Goal: Task Accomplishment & Management: Manage account settings

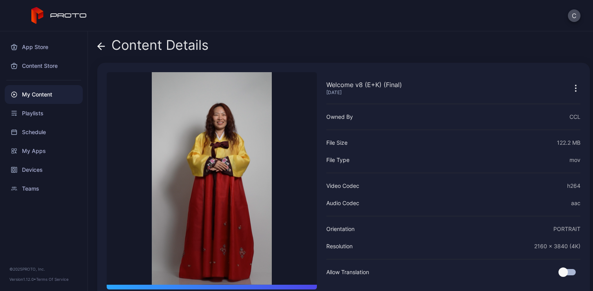
click at [136, 46] on div "Content Details" at bounding box center [152, 47] width 111 height 19
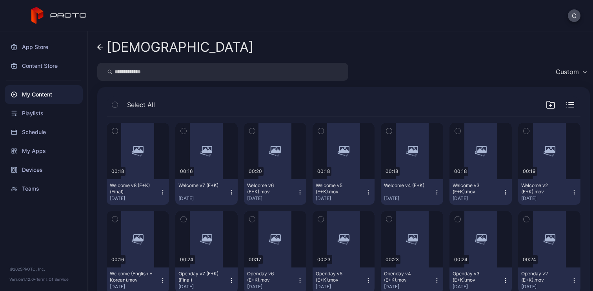
scroll to position [54, 0]
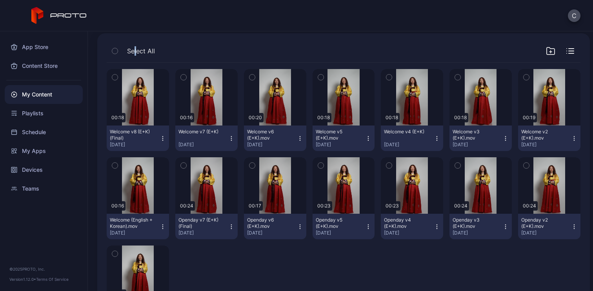
click at [135, 48] on span "Select All" at bounding box center [141, 50] width 28 height 9
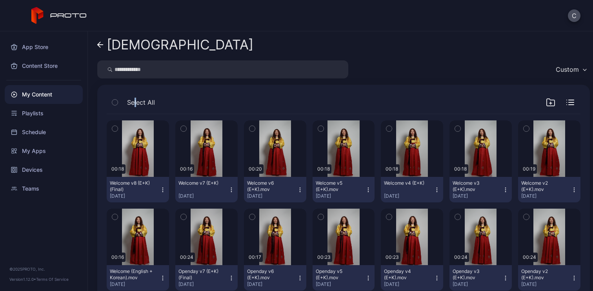
scroll to position [0, 0]
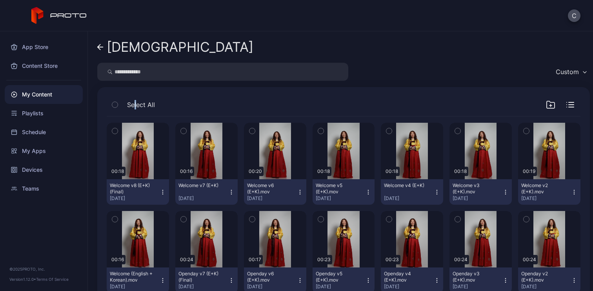
click at [124, 54] on div "[DEMOGRAPHIC_DATA]" at bounding box center [180, 47] width 147 height 15
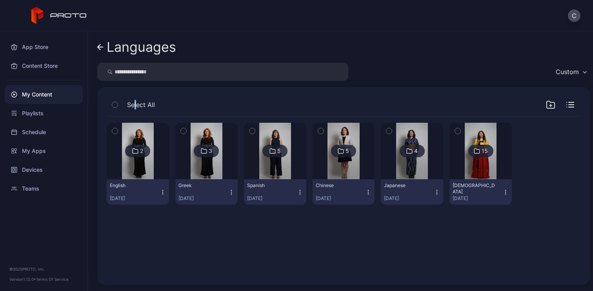
click at [155, 45] on div "Languages" at bounding box center [141, 47] width 69 height 15
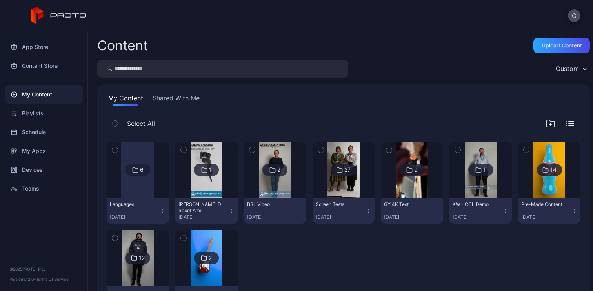
click at [264, 196] on img at bounding box center [275, 170] width 32 height 56
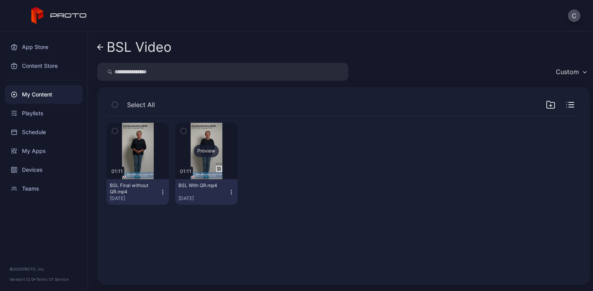
click at [207, 151] on div "Preview" at bounding box center [206, 151] width 25 height 13
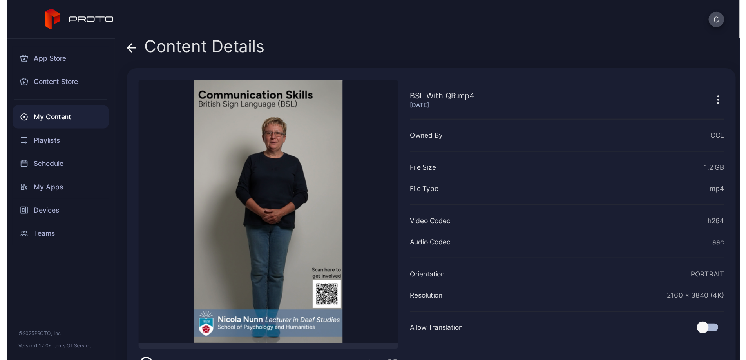
scroll to position [33, 0]
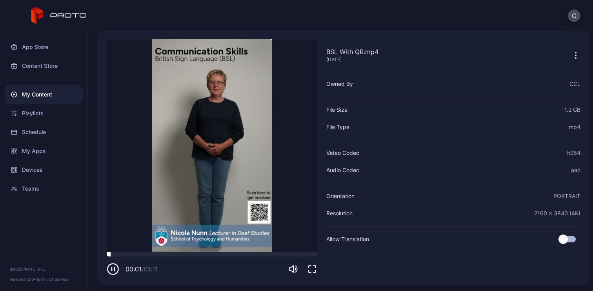
click at [168, 253] on div at bounding box center [212, 254] width 210 height 5
click at [169, 252] on div at bounding box center [169, 252] width 0 height 0
click at [178, 254] on div at bounding box center [212, 254] width 210 height 5
click at [191, 254] on div at bounding box center [212, 254] width 210 height 5
click at [206, 255] on div at bounding box center [212, 254] width 210 height 5
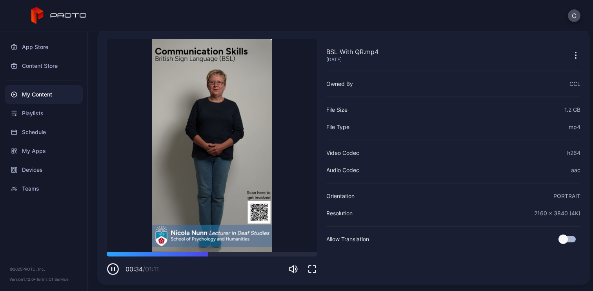
click at [112, 272] on icon "button" at bounding box center [113, 269] width 13 height 13
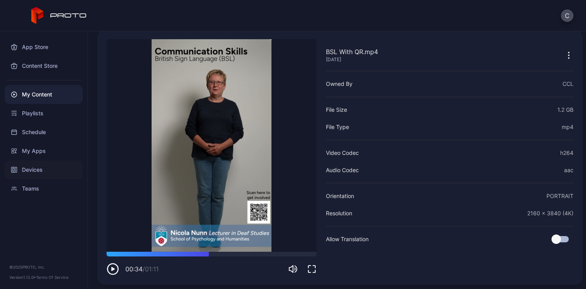
click at [27, 172] on div "Devices" at bounding box center [44, 169] width 78 height 19
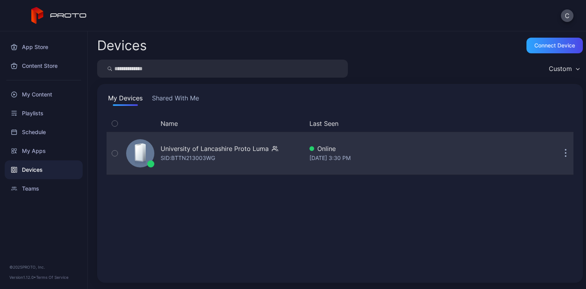
click at [265, 158] on div "University of Lancashire Proto [PERSON_NAME]: BTTN213003WG" at bounding box center [220, 153] width 118 height 19
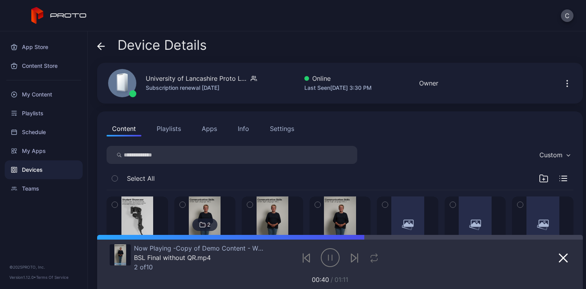
click at [563, 80] on icon "button" at bounding box center [567, 83] width 9 height 9
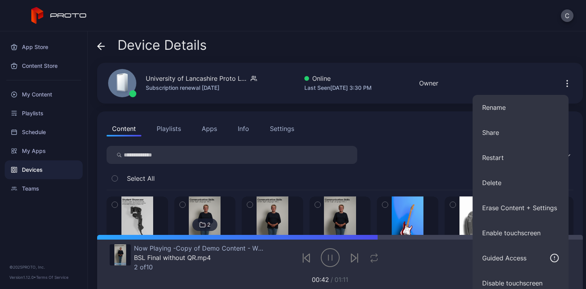
click at [467, 56] on div "Device Details [GEOGRAPHIC_DATA] Proto Luma Subscription renewal [DATE] Online …" at bounding box center [337, 160] width 499 height 258
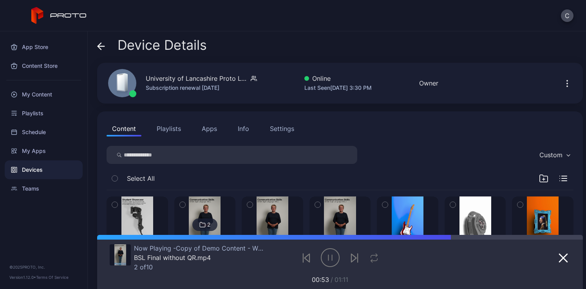
click at [563, 80] on icon "button" at bounding box center [567, 83] width 9 height 9
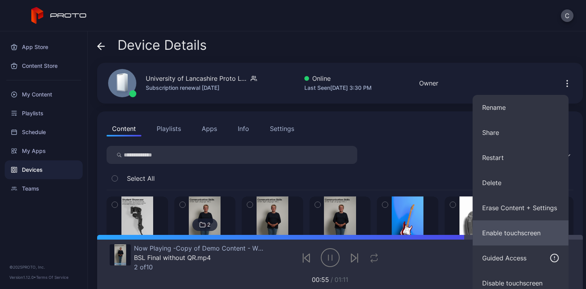
click at [519, 228] on button "Enable touchscreen" at bounding box center [521, 232] width 96 height 25
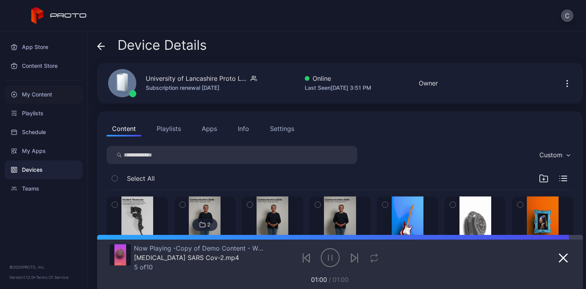
click at [29, 88] on div "My Content" at bounding box center [44, 94] width 78 height 19
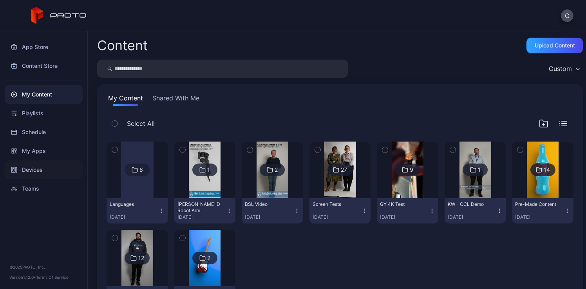
click at [37, 176] on div "Devices" at bounding box center [44, 169] width 78 height 19
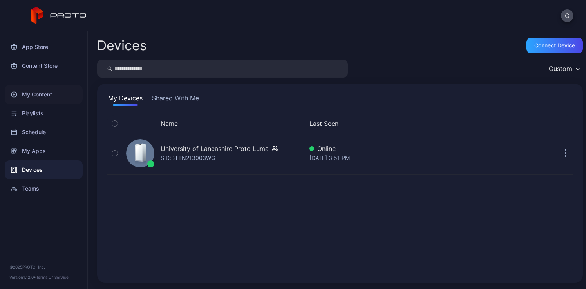
click at [28, 90] on div "My Content" at bounding box center [44, 94] width 78 height 19
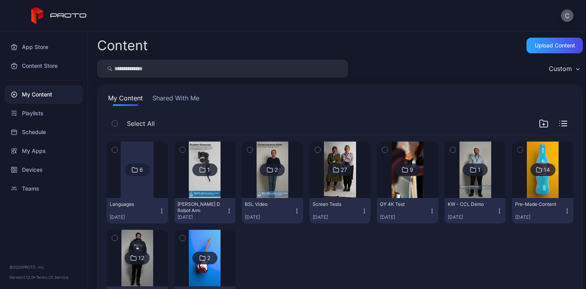
click at [568, 13] on button "C" at bounding box center [567, 15] width 13 height 13
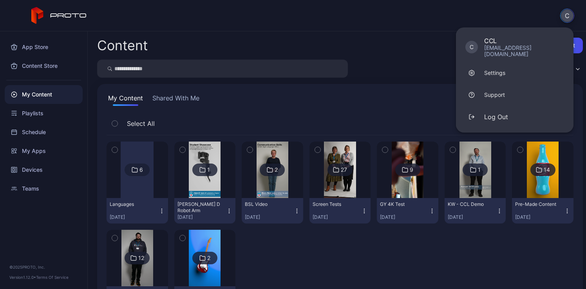
click at [412, 16] on div "C C CCL [EMAIL_ADDRESS][DOMAIN_NAME] Settings Support Log Out" at bounding box center [293, 15] width 586 height 31
